Goal: Navigation & Orientation: Find specific page/section

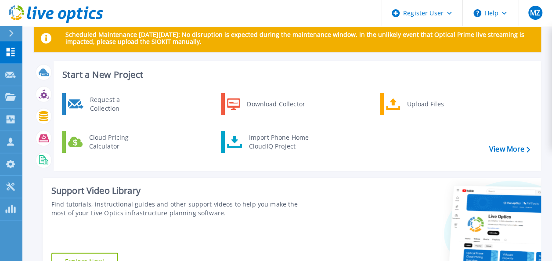
scroll to position [17, 0]
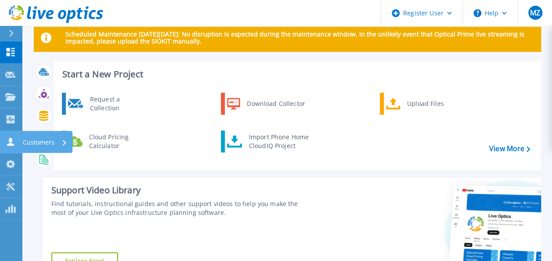
click at [26, 141] on p "Customers" at bounding box center [39, 142] width 32 height 23
click at [343, 172] on div "Start a New Project Request a Collection Download Collector Upload Files Cloud …" at bounding box center [287, 173] width 507 height 225
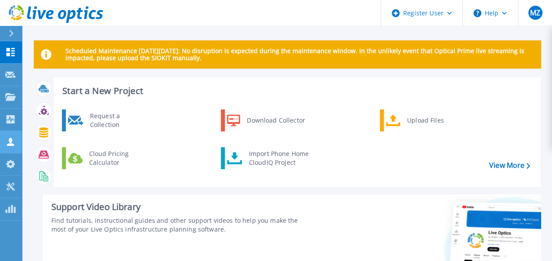
click at [4, 146] on link "Customers Customers" at bounding box center [11, 142] width 22 height 22
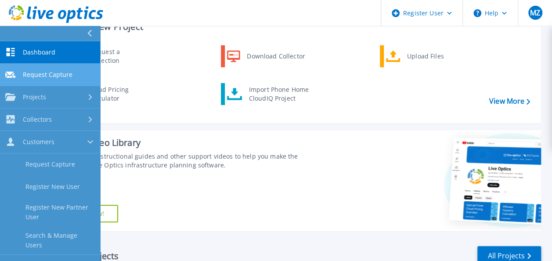
click at [63, 73] on span "Request Capture" at bounding box center [48, 75] width 50 height 8
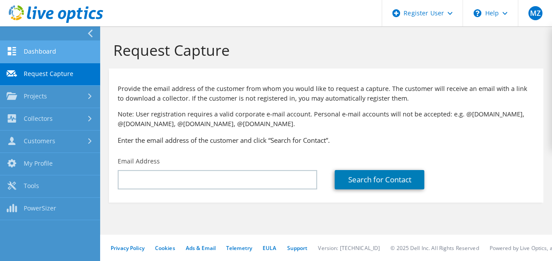
click at [59, 54] on link "Dashboard" at bounding box center [50, 52] width 100 height 22
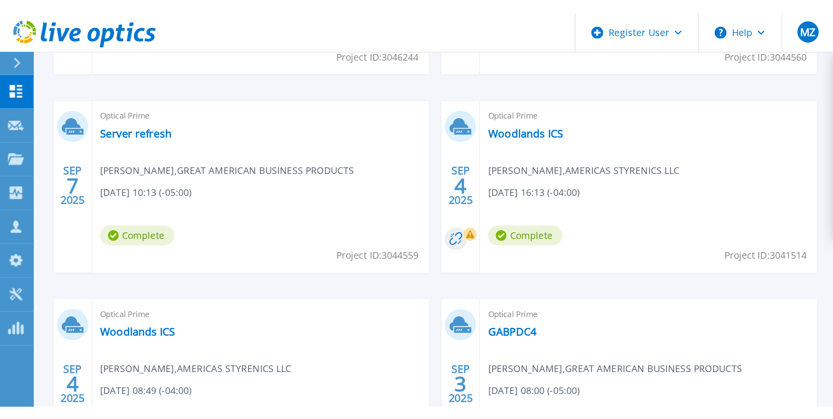
scroll to position [104, 0]
